Goal: Information Seeking & Learning: Learn about a topic

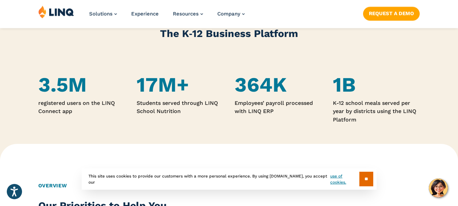
scroll to position [407, 0]
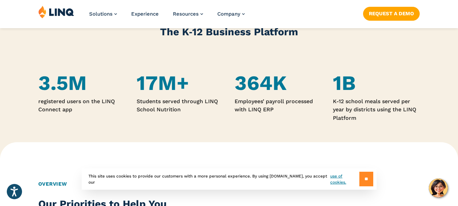
click at [364, 183] on input "**" at bounding box center [366, 179] width 14 height 15
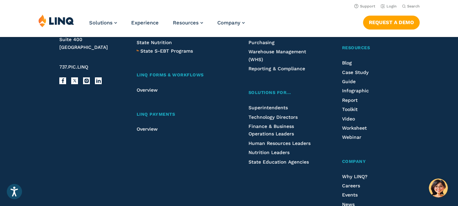
scroll to position [1696, 0]
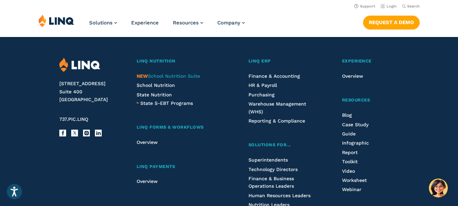
click at [163, 79] on span "NEW School Nutrition Suite" at bounding box center [168, 75] width 63 height 5
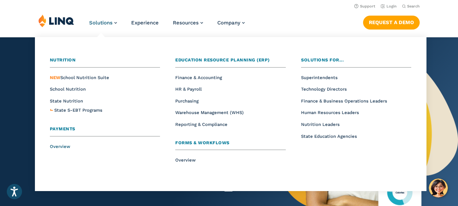
click at [61, 147] on span "Overview" at bounding box center [60, 146] width 20 height 5
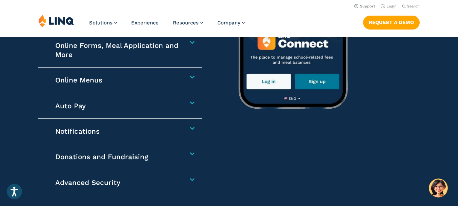
scroll to position [1085, 0]
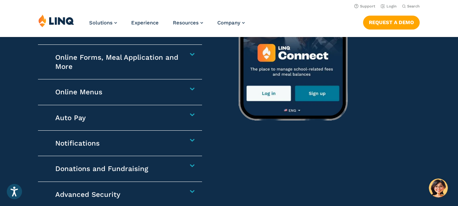
click at [72, 116] on h4 "Auto Pay" at bounding box center [117, 117] width 124 height 9
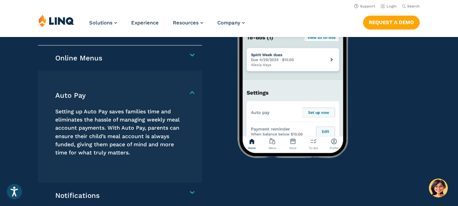
scroll to position [1015, 0]
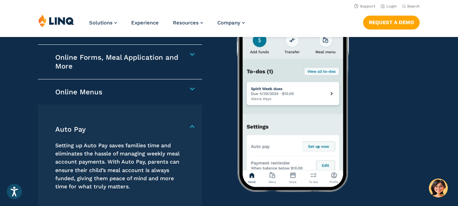
click at [77, 91] on h4 "Online Menus" at bounding box center [117, 91] width 124 height 9
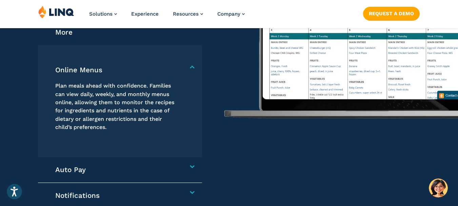
scroll to position [1117, 0]
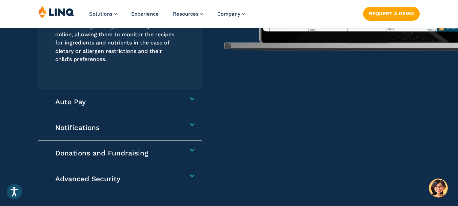
click at [73, 106] on h4 "Auto Pay" at bounding box center [117, 101] width 124 height 9
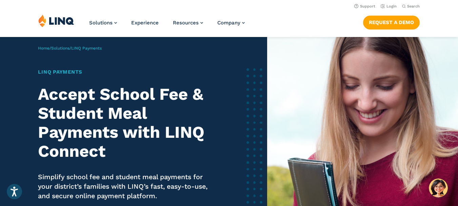
scroll to position [0, 0]
